Goal: Information Seeking & Learning: Learn about a topic

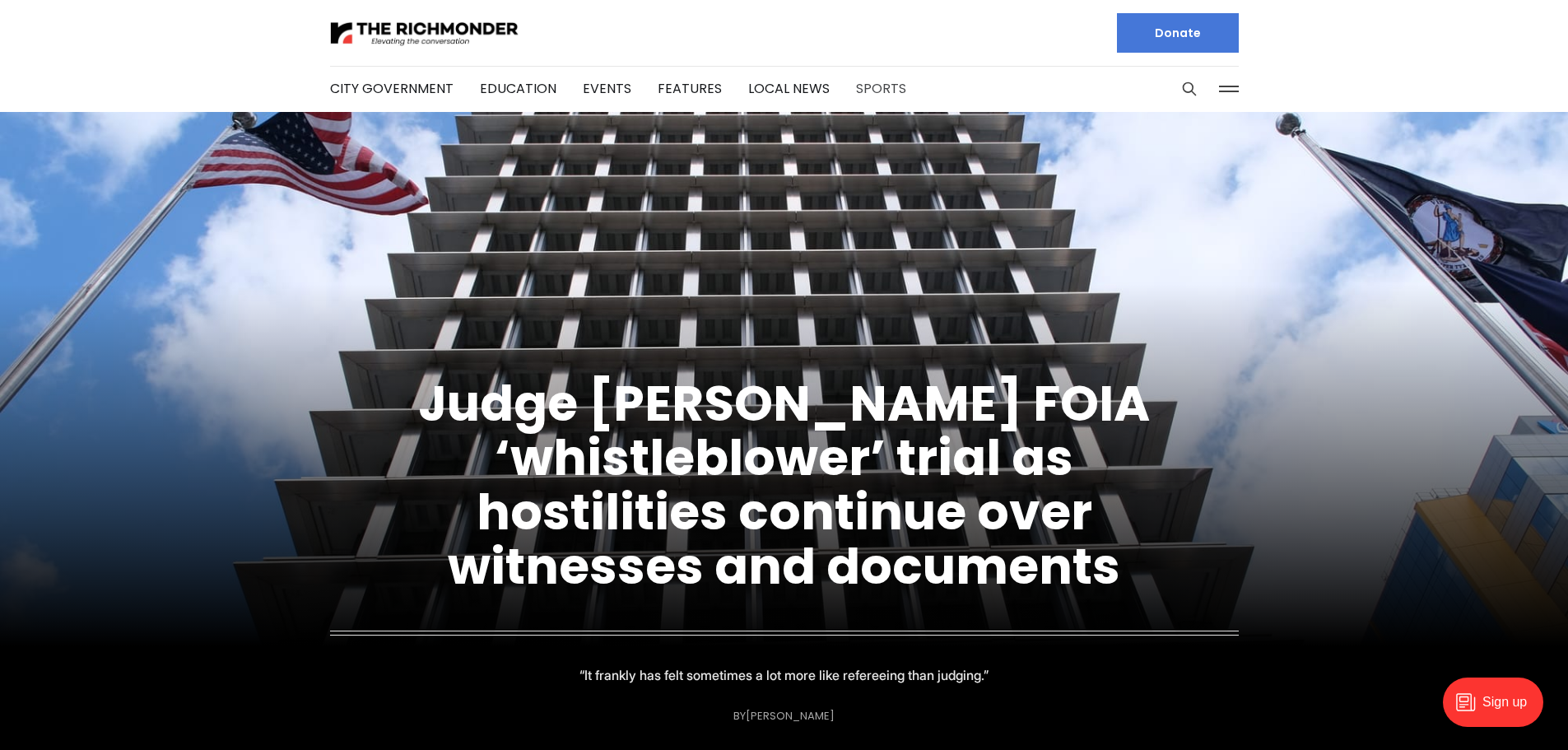
click at [866, 89] on link "Sports" at bounding box center [881, 88] width 50 height 19
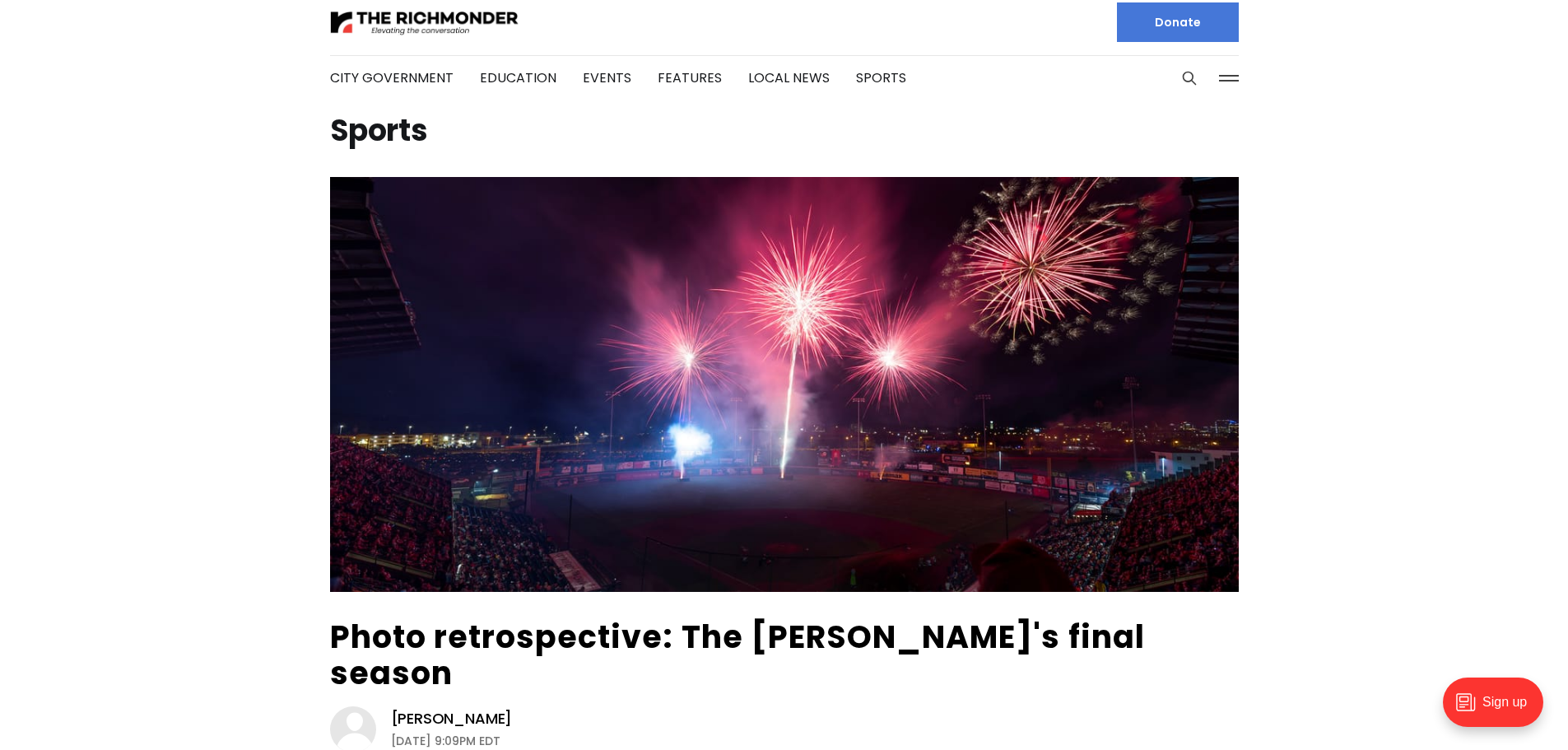
scroll to position [83, 0]
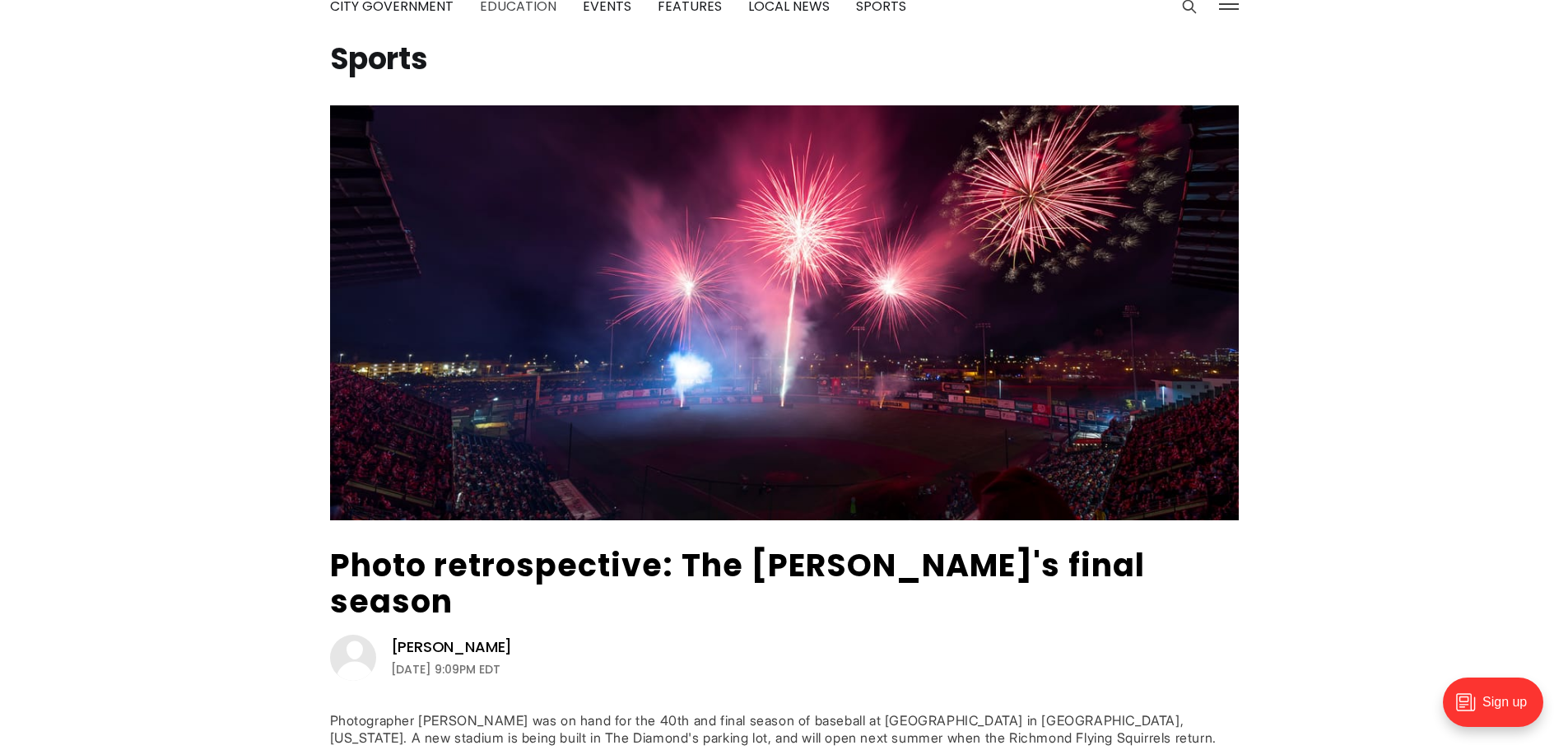
click at [509, 13] on link "Education" at bounding box center [518, 6] width 77 height 19
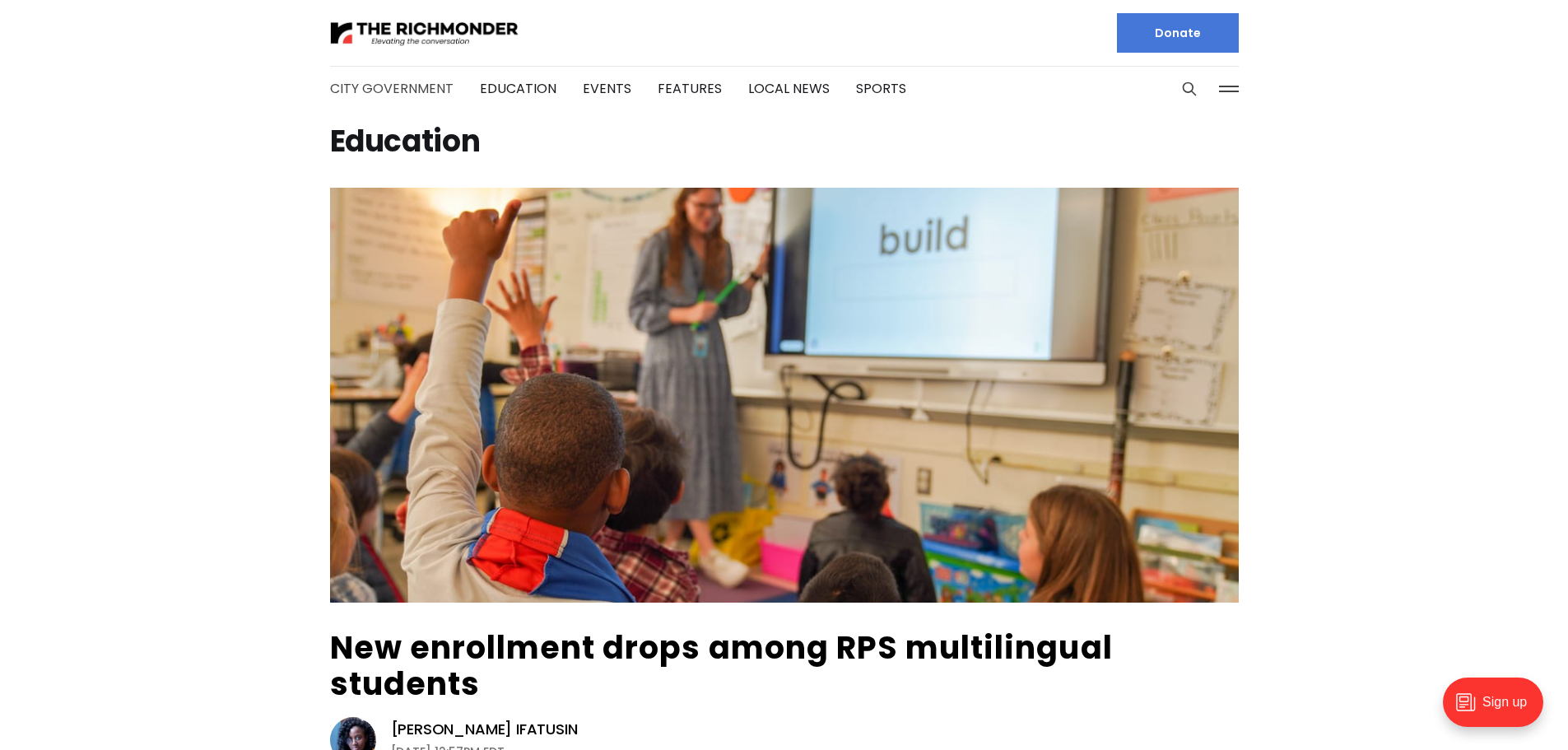
click at [365, 86] on link "City Government" at bounding box center [391, 88] width 123 height 19
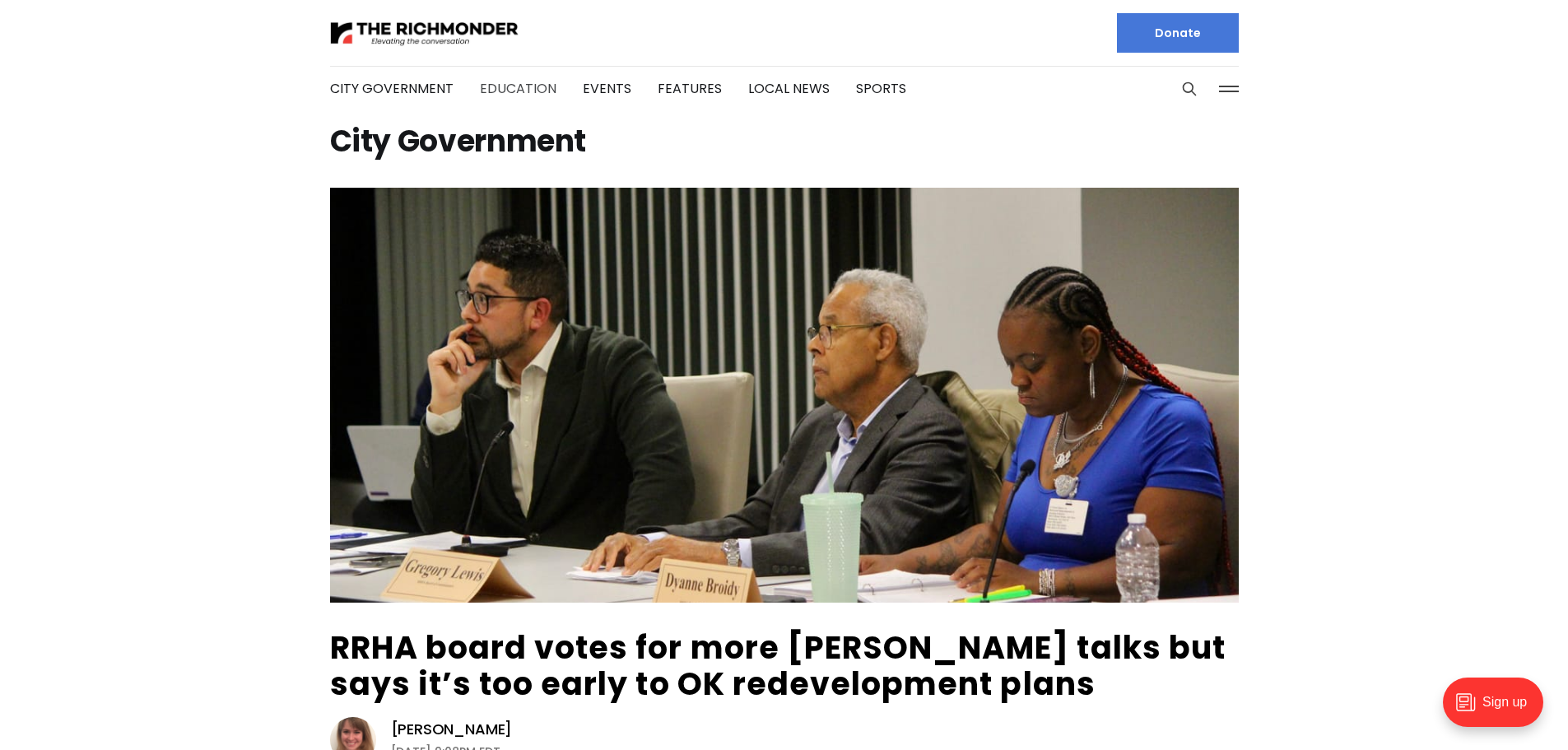
click at [514, 86] on link "Education" at bounding box center [518, 88] width 77 height 19
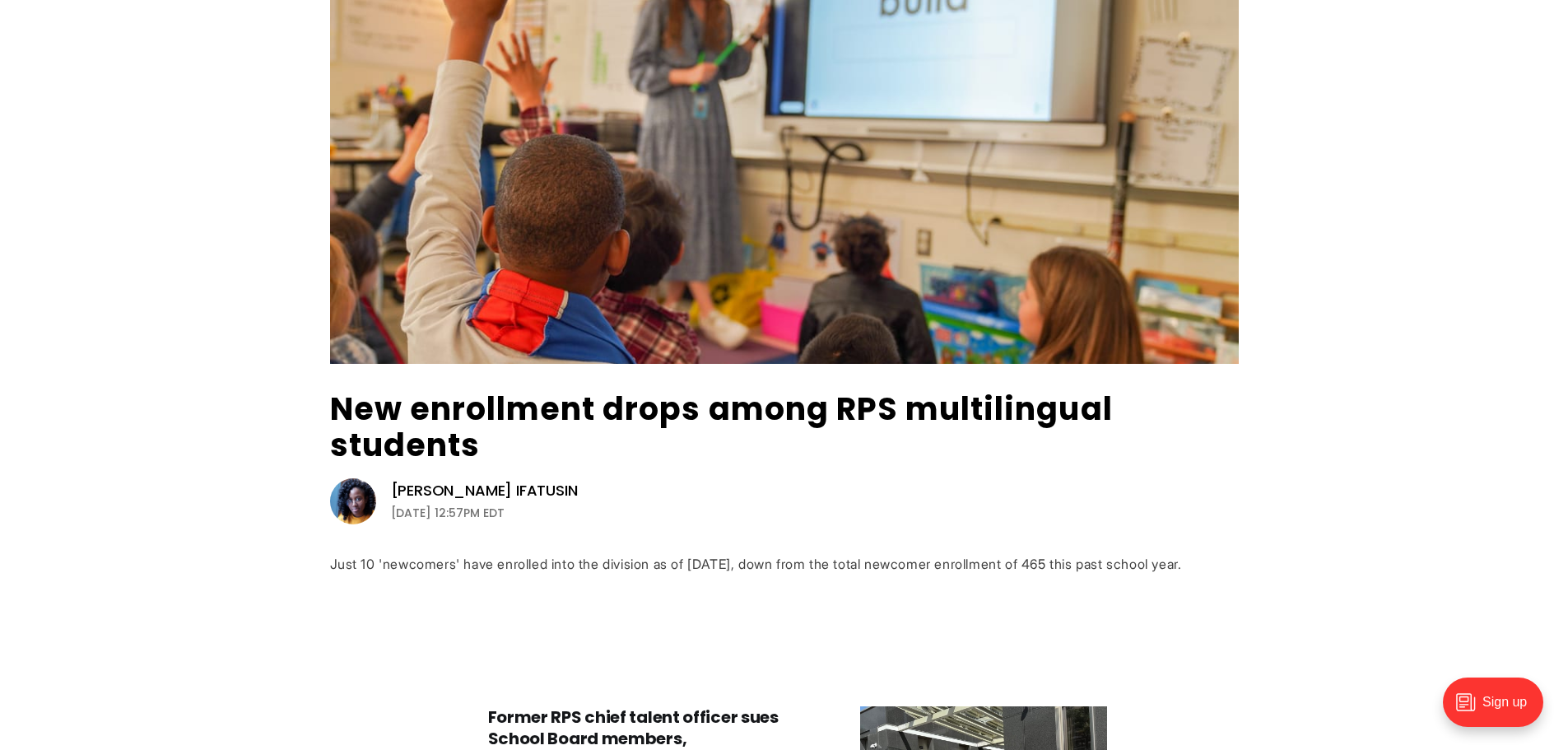
scroll to position [247, 0]
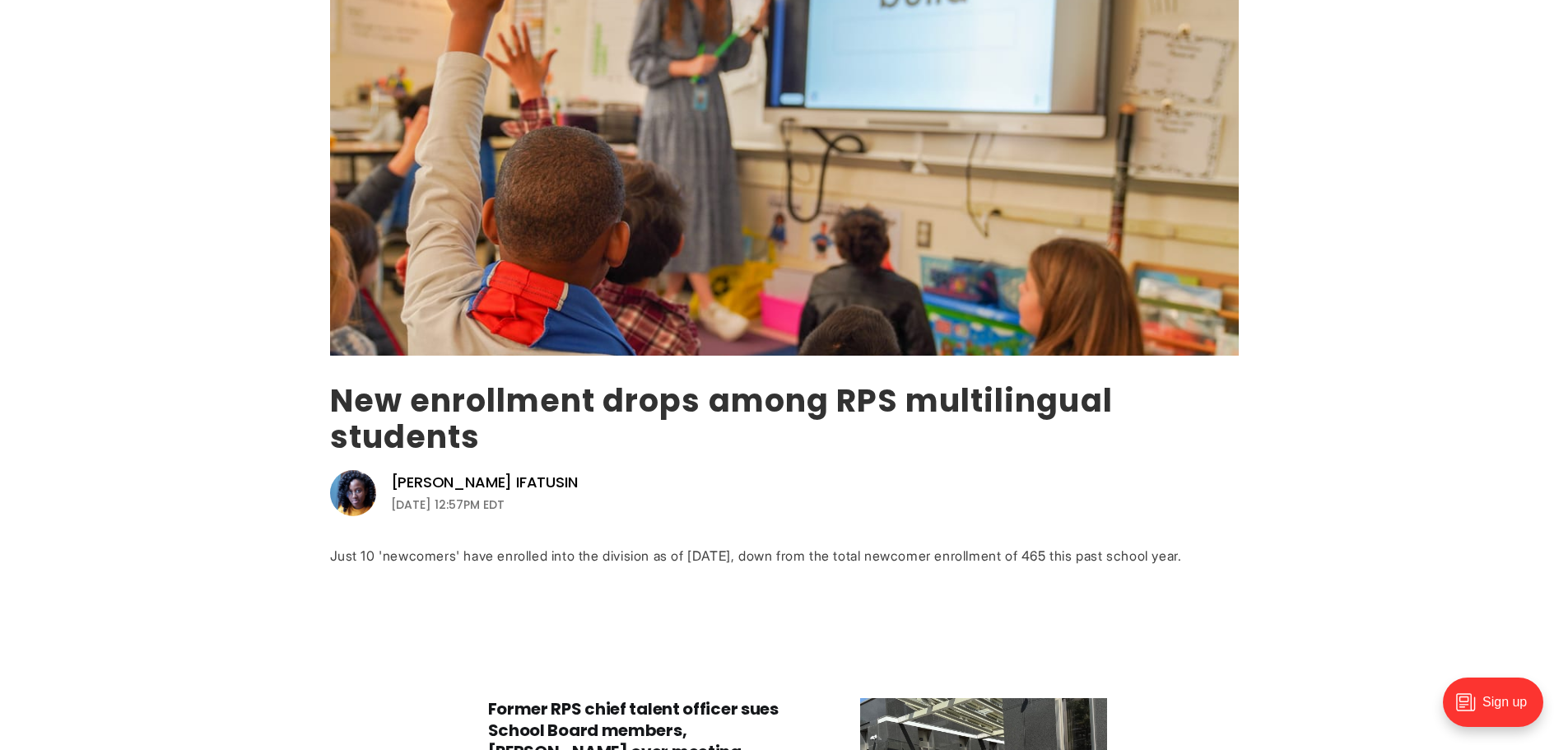
click at [366, 431] on link "New enrollment drops among RPS multilingual students" at bounding box center [721, 418] width 783 height 80
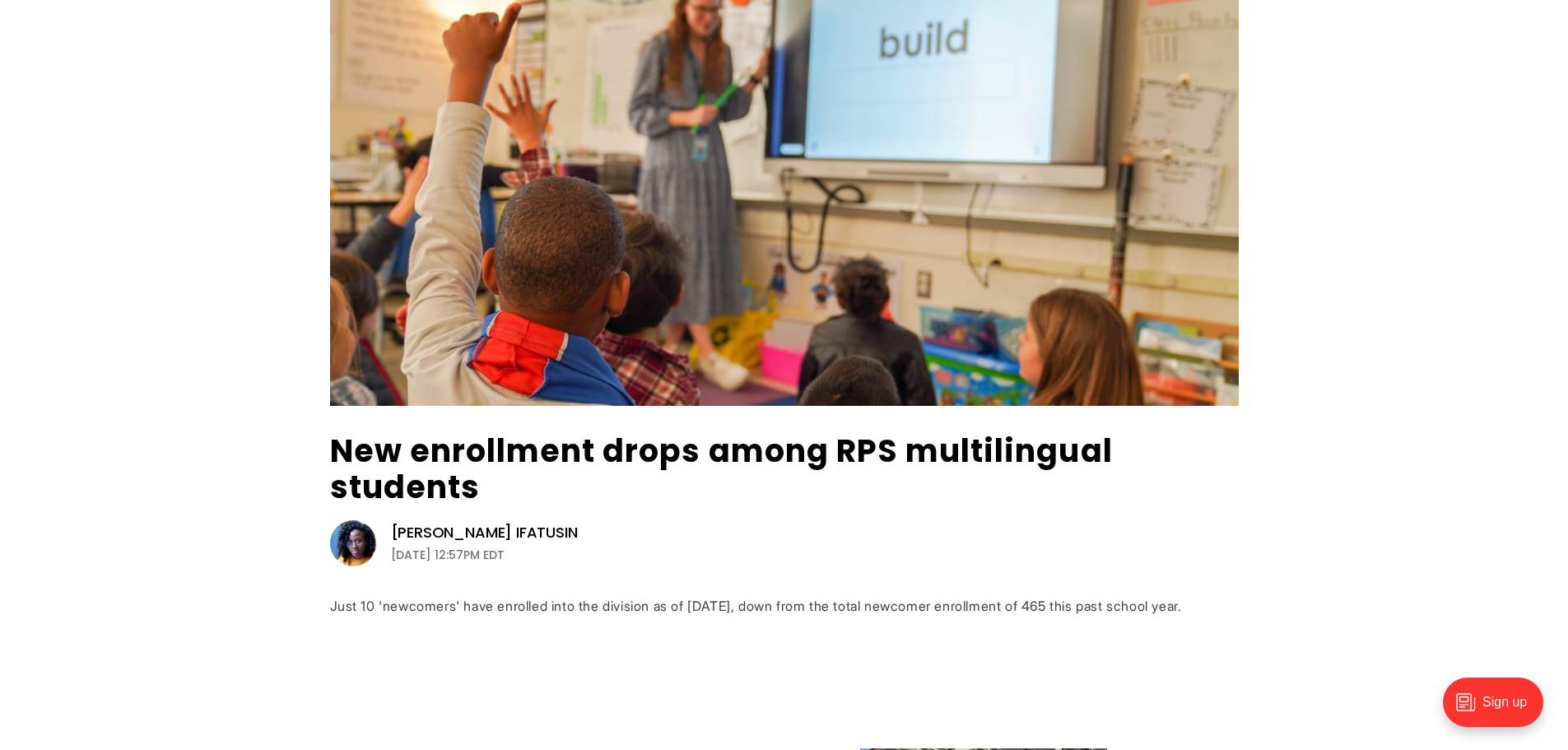
scroll to position [0, 0]
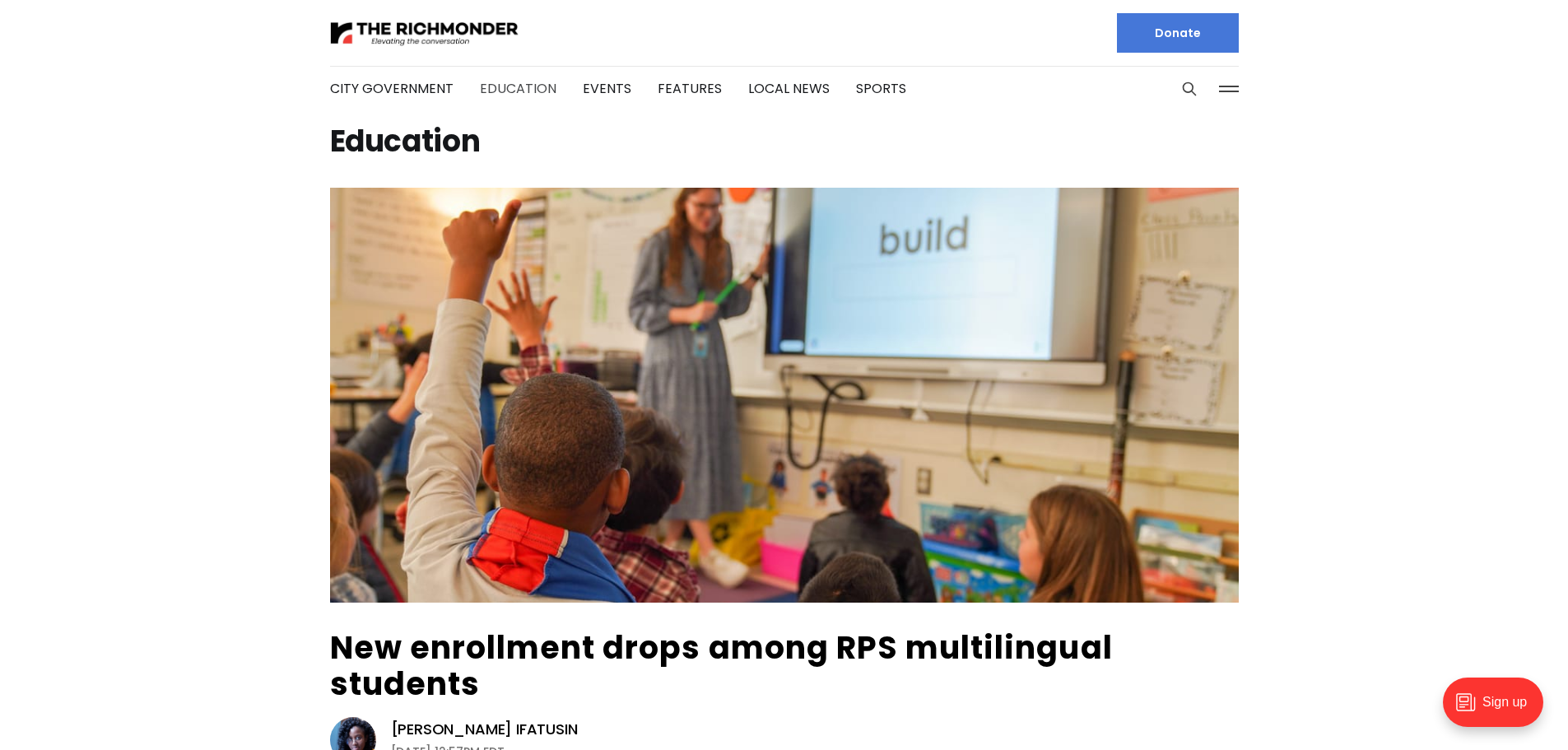
click at [512, 79] on link "Education" at bounding box center [518, 88] width 77 height 19
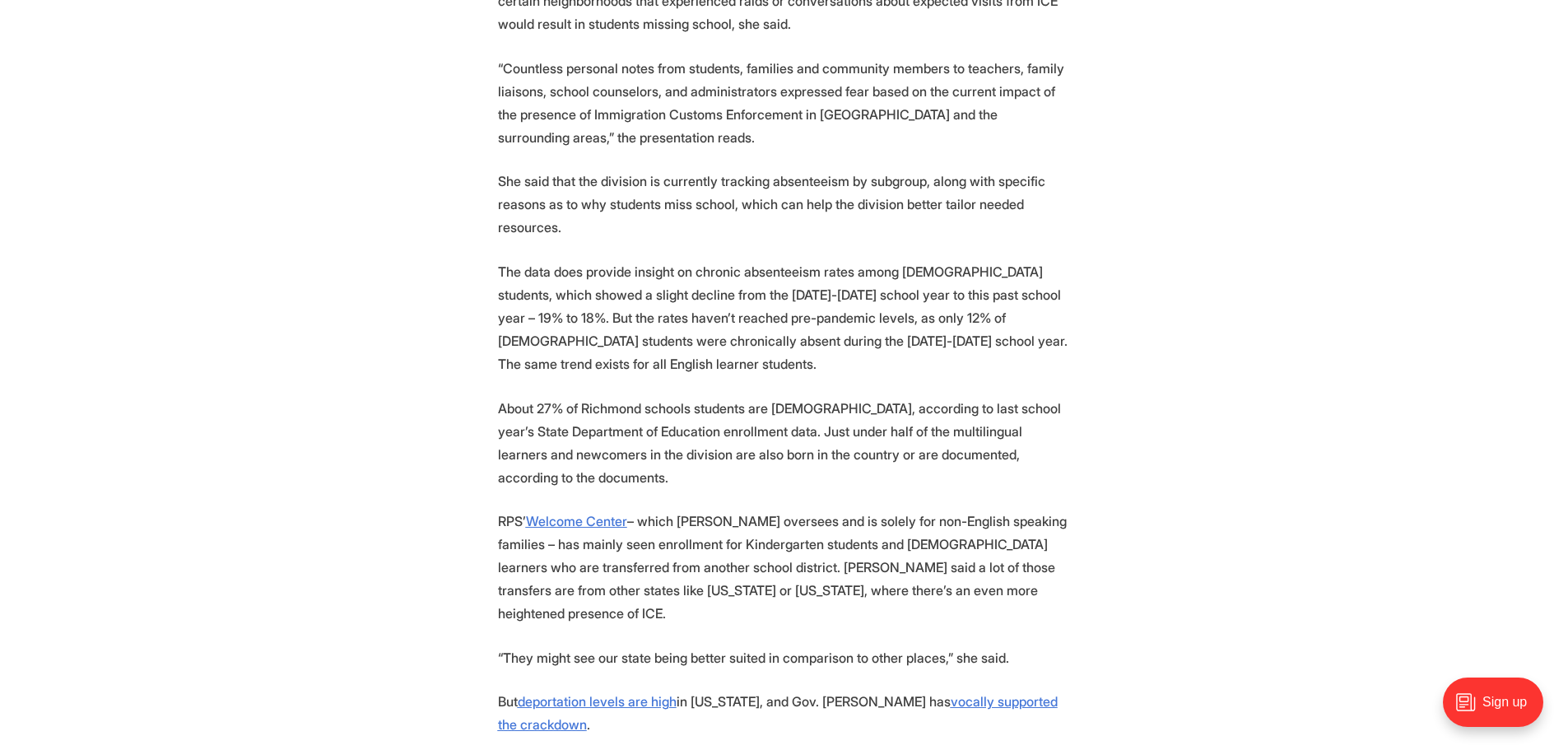
scroll to position [2387, 0]
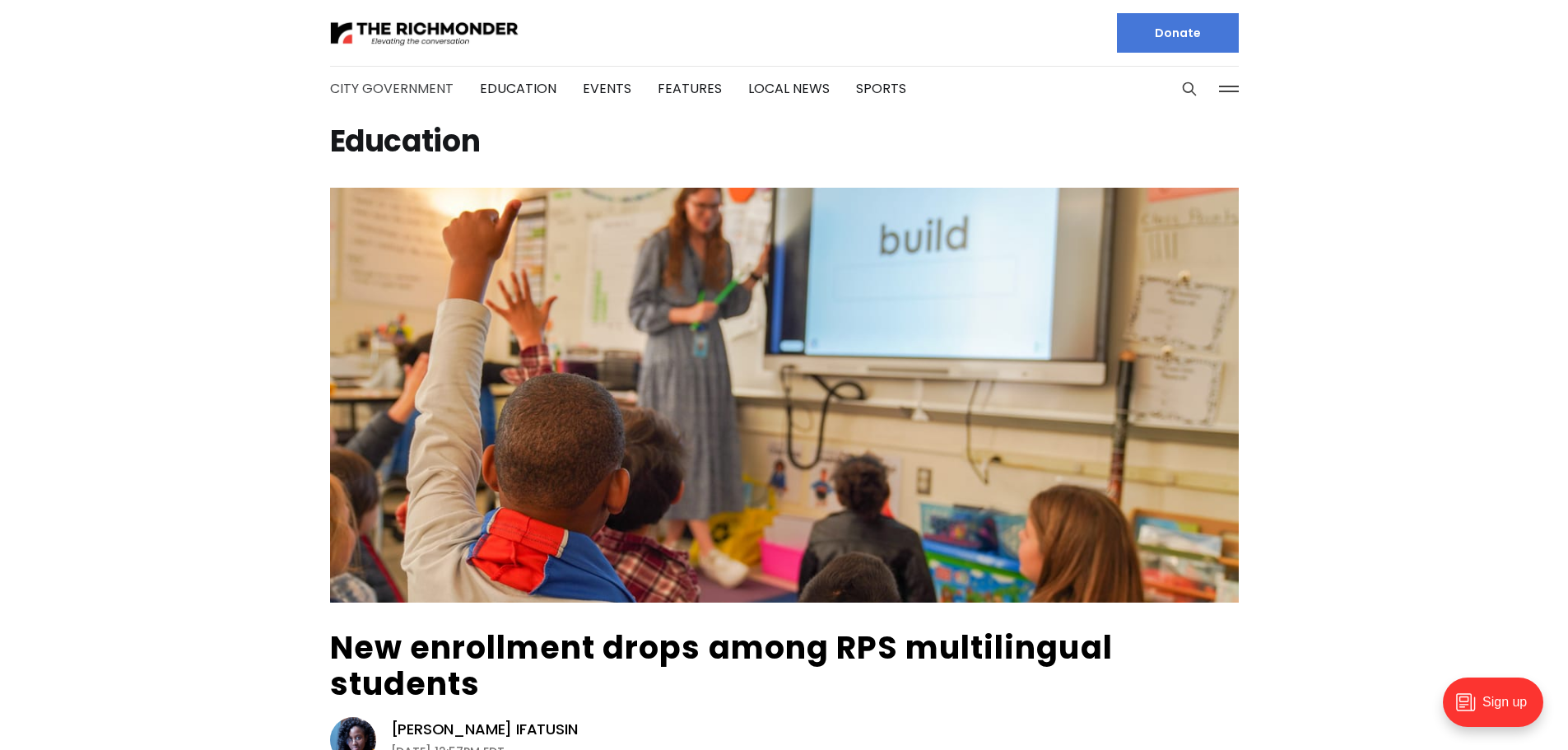
click at [374, 84] on link "City Government" at bounding box center [391, 88] width 123 height 19
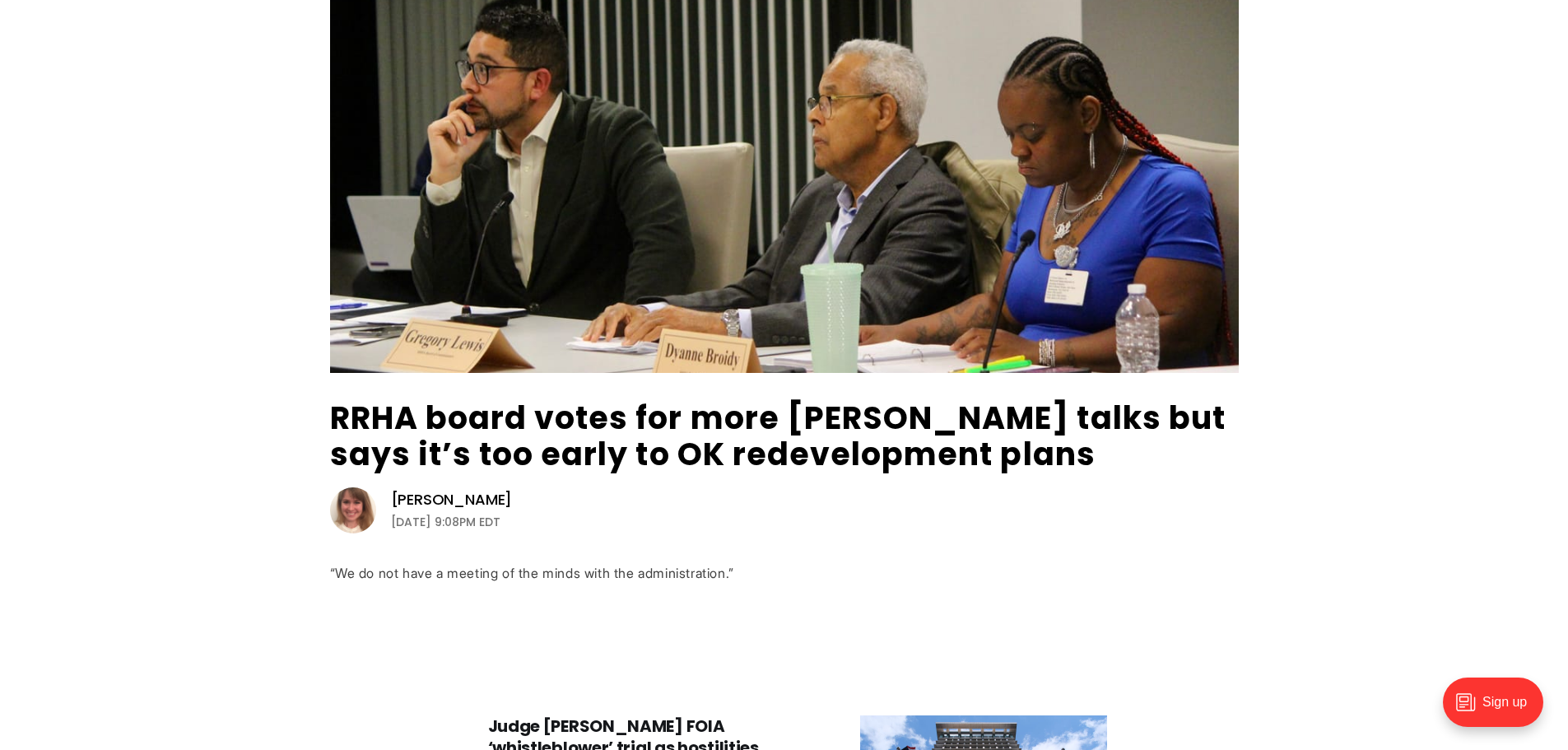
scroll to position [247, 0]
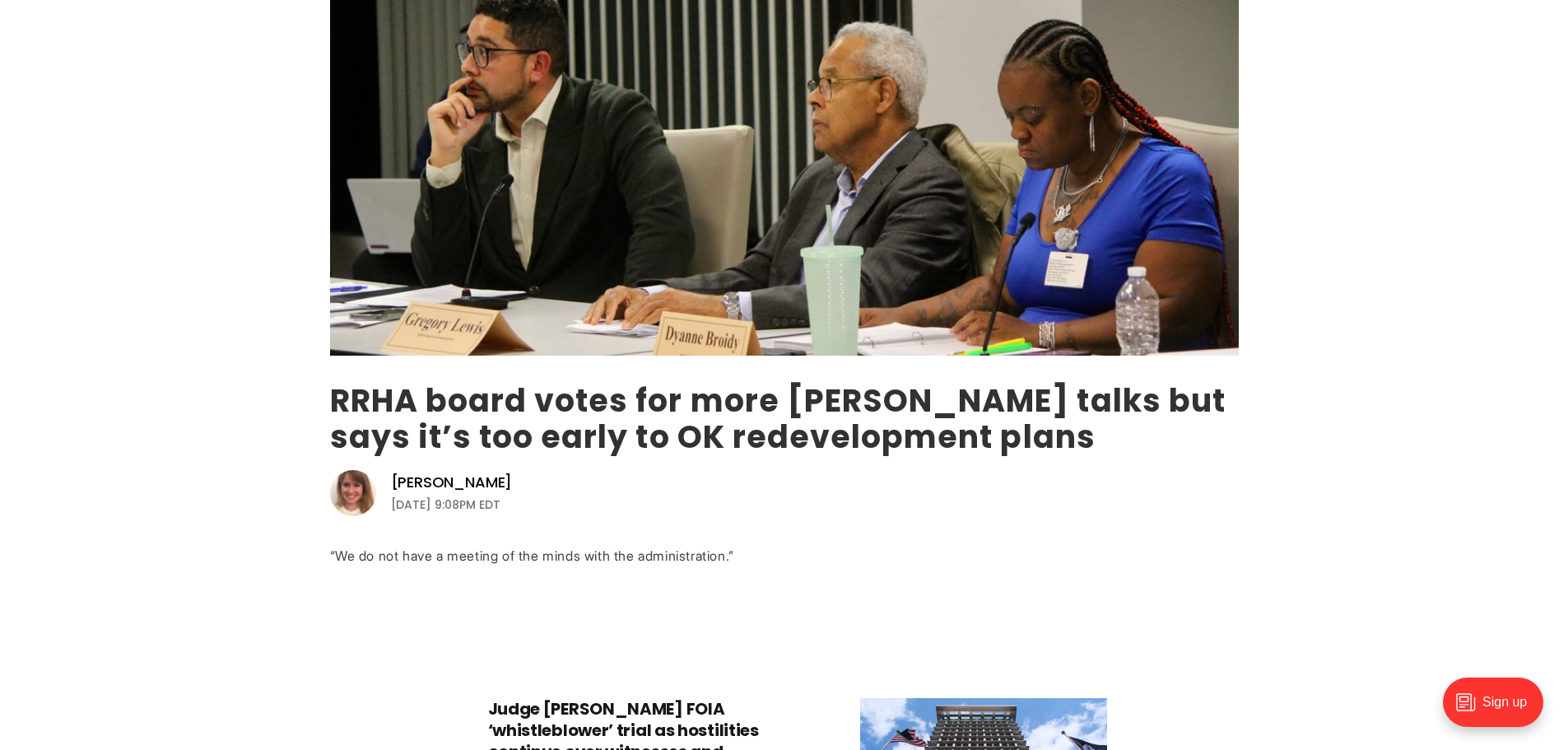
click at [557, 423] on link "RRHA board votes for more [PERSON_NAME] talks but says it’s too early to OK red…" at bounding box center [777, 418] width 896 height 80
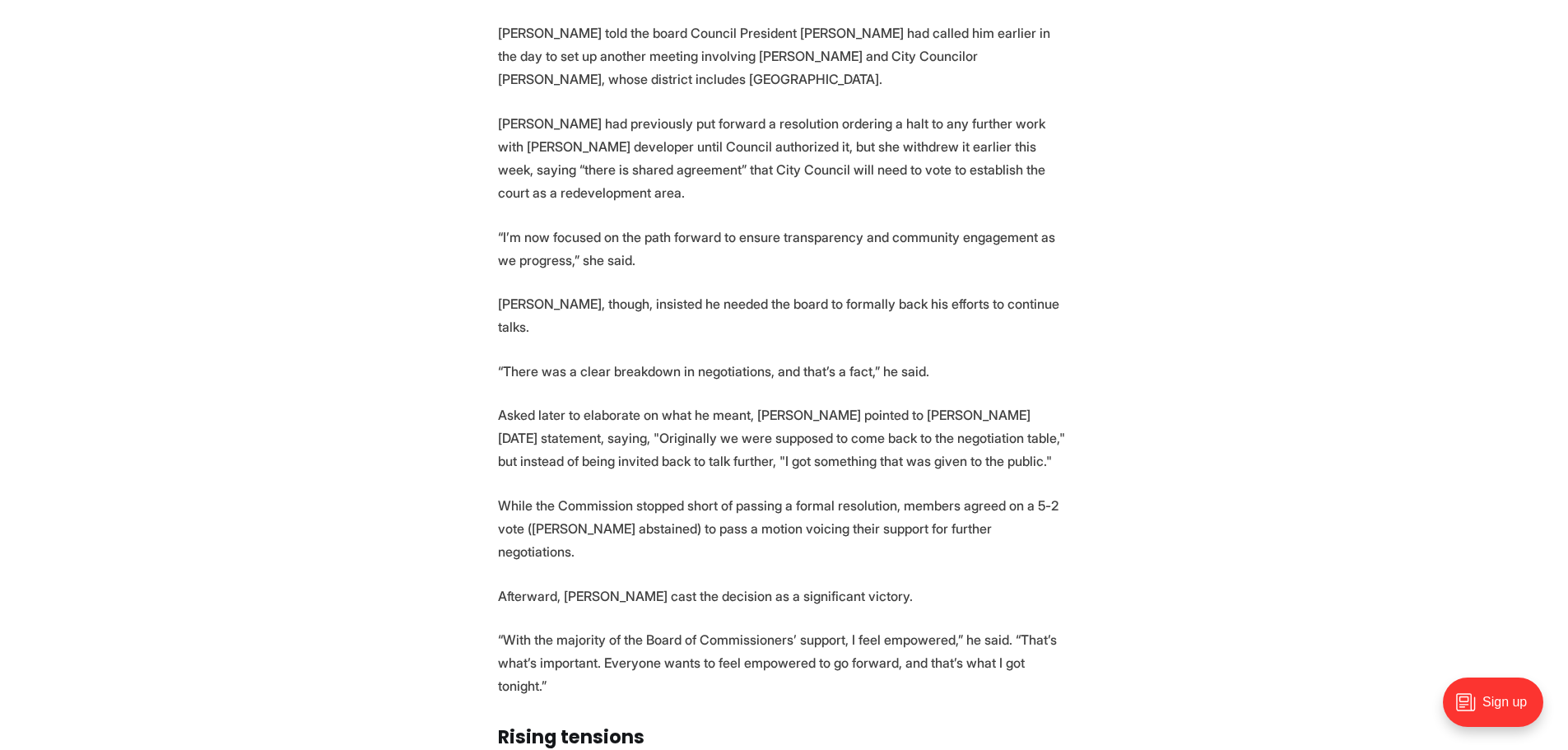
scroll to position [3951, 0]
